Goal: Task Accomplishment & Management: Manage account settings

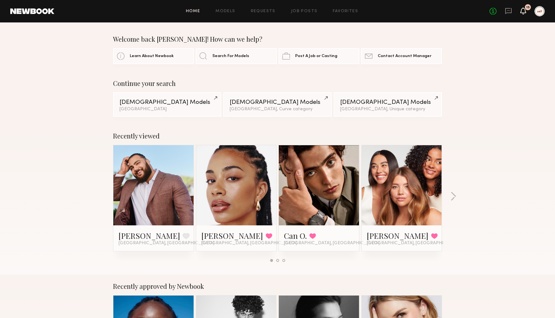
click at [522, 13] on icon at bounding box center [522, 10] width 5 height 4
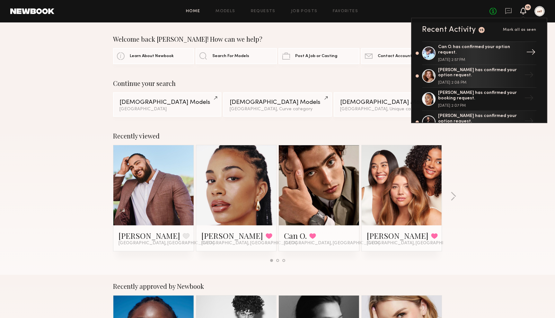
click at [490, 47] on div "Can O. has confirmed your option request." at bounding box center [479, 50] width 83 height 11
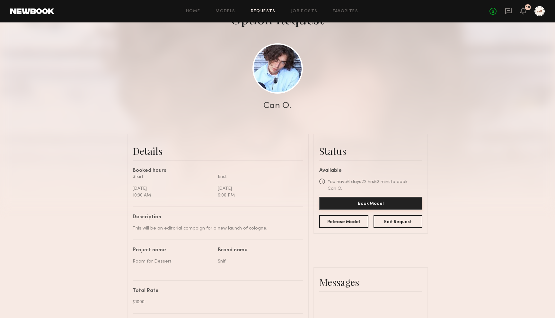
scroll to position [657, 0]
click at [367, 197] on button "Book Model" at bounding box center [370, 203] width 103 height 13
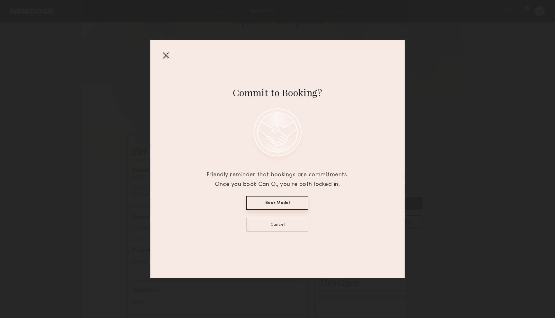
click at [278, 205] on button "Book Model" at bounding box center [277, 203] width 62 height 14
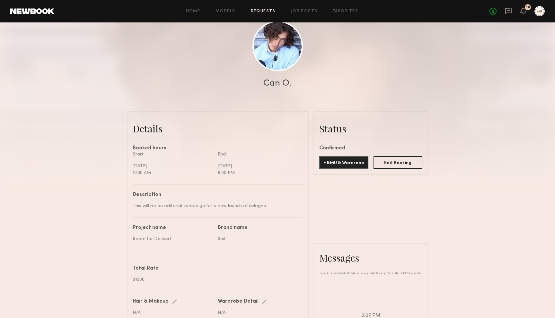
scroll to position [0, 0]
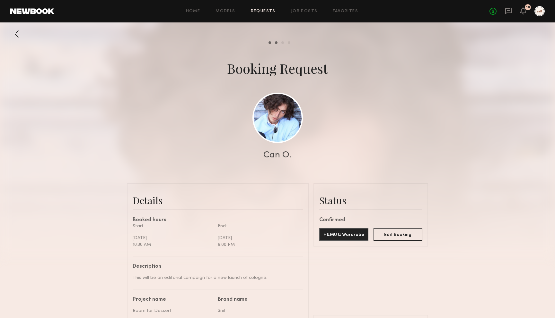
click at [260, 10] on link "Requests" at bounding box center [263, 11] width 25 height 4
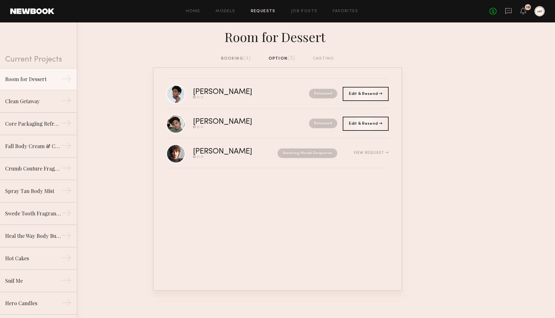
click at [235, 59] on div "booking (4)" at bounding box center [236, 58] width 30 height 7
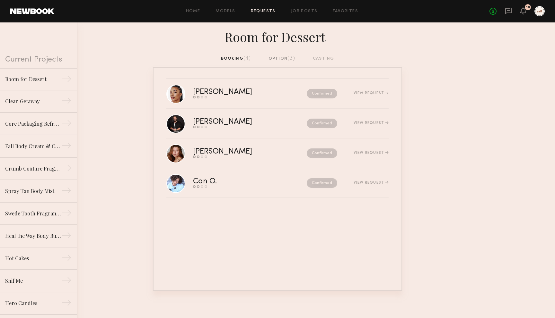
click at [274, 60] on div "option (3)" at bounding box center [281, 58] width 27 height 7
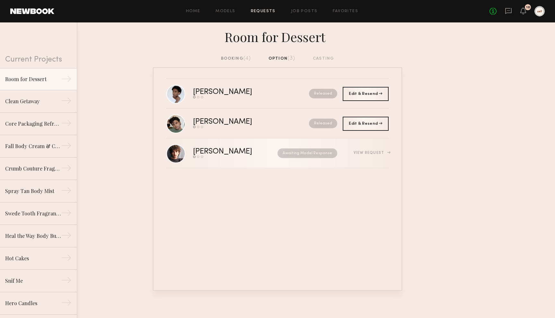
click at [384, 154] on div "View Request" at bounding box center [370, 153] width 35 height 4
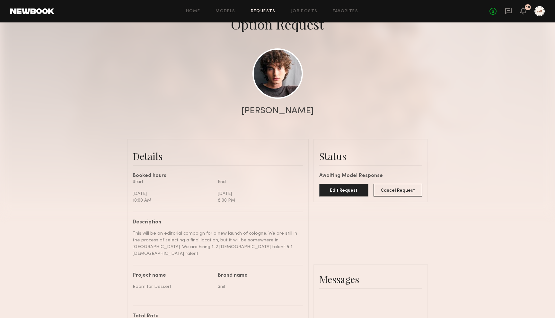
scroll to position [304, 0]
click at [400, 191] on button "Cancel Request" at bounding box center [397, 190] width 49 height 13
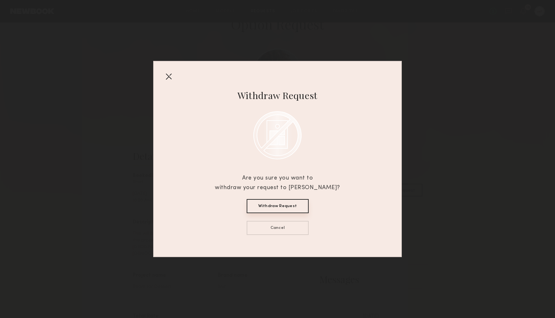
click at [292, 224] on button "Cancel" at bounding box center [278, 228] width 62 height 14
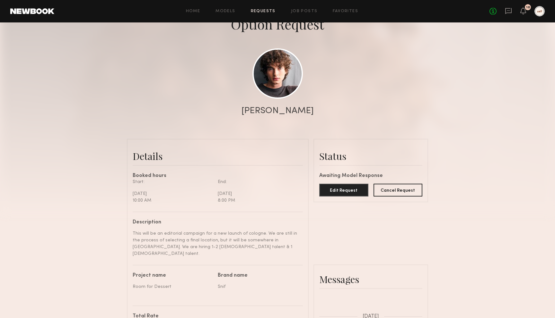
click at [35, 10] on link at bounding box center [32, 11] width 44 height 6
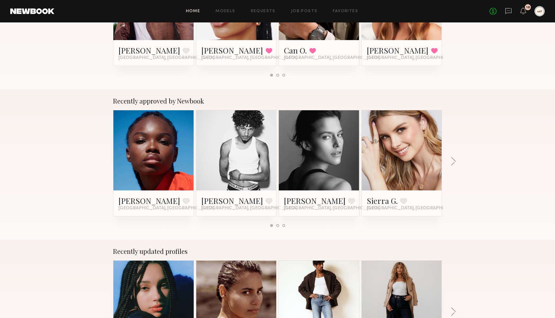
scroll to position [54, 0]
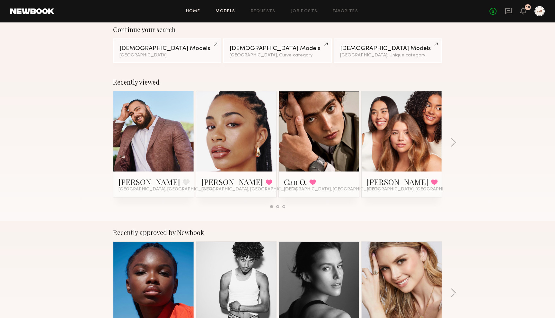
click at [227, 11] on link "Models" at bounding box center [225, 11] width 20 height 4
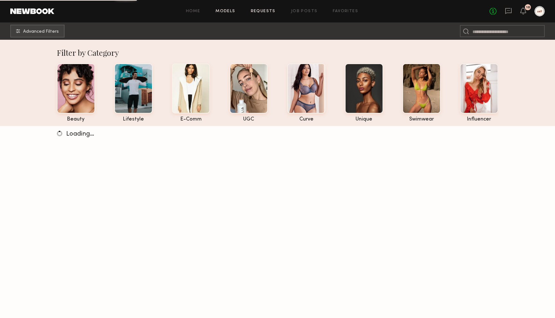
click at [262, 12] on link "Requests" at bounding box center [263, 11] width 25 height 4
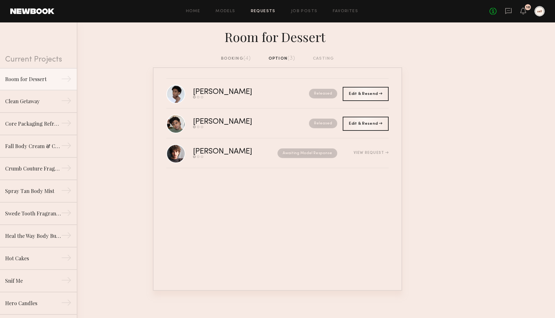
click at [237, 56] on div "booking (4)" at bounding box center [236, 58] width 30 height 7
